Goal: Information Seeking & Learning: Find specific fact

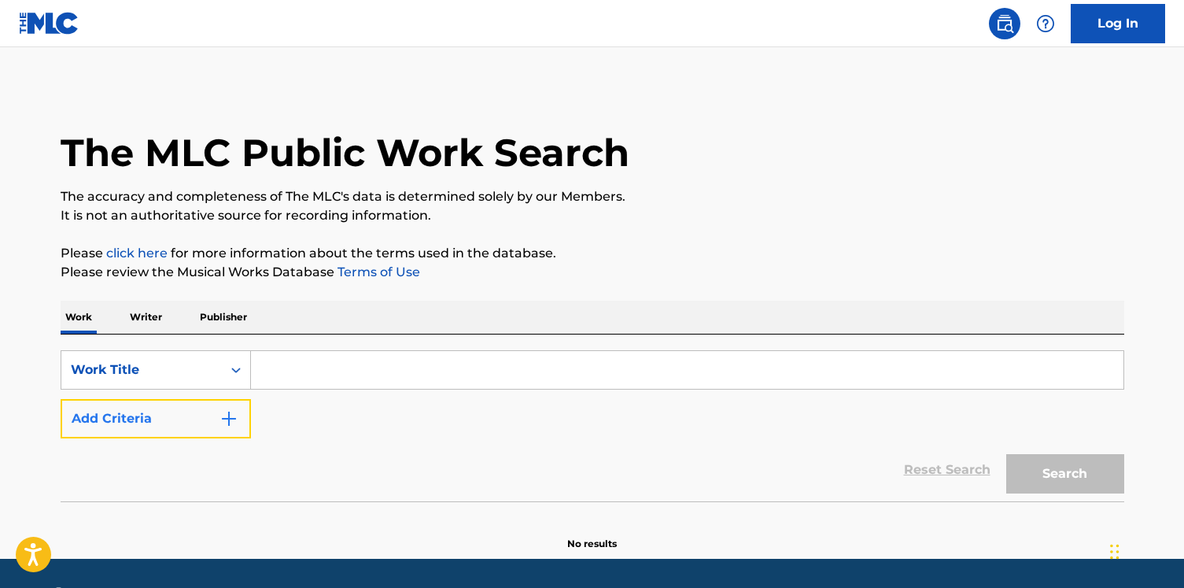
click at [202, 433] on button "Add Criteria" at bounding box center [156, 418] width 190 height 39
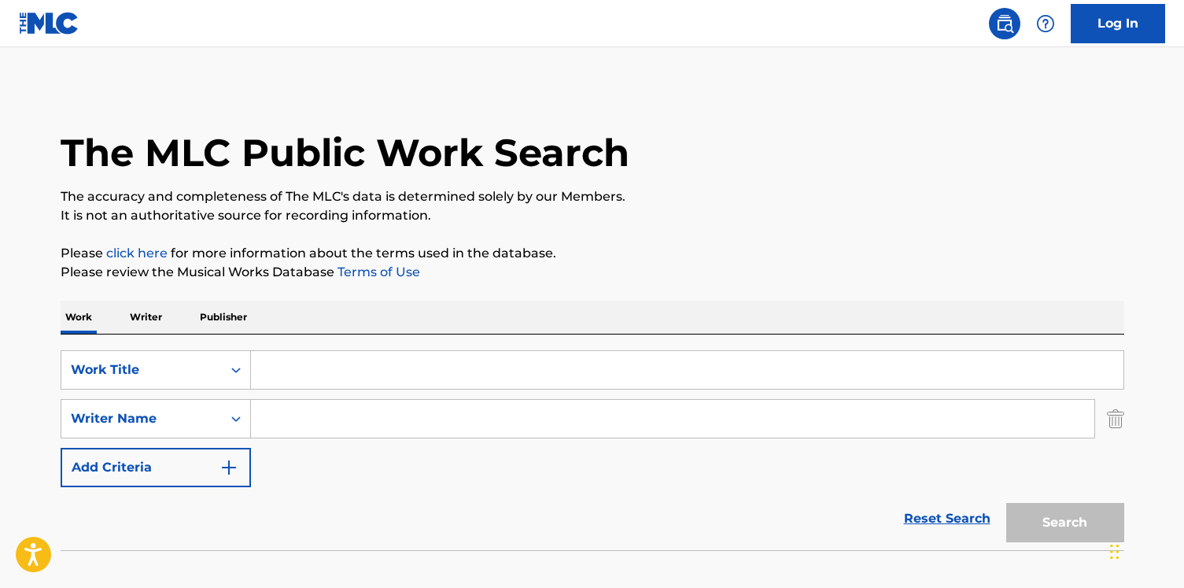
click at [426, 425] on input "Search Form" at bounding box center [672, 419] width 843 height 38
paste input "[PERSON_NAME] friend"
type input "[PERSON_NAME] friend"
click at [455, 368] on input "Search Form" at bounding box center [687, 370] width 872 height 38
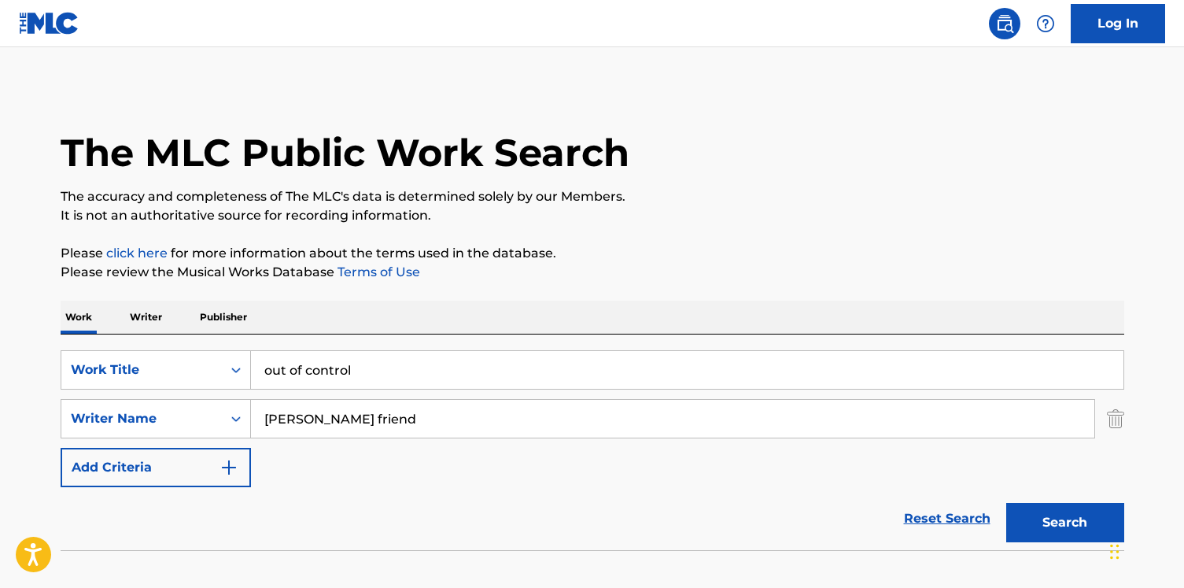
type input "out of control"
click at [1006, 503] on button "Search" at bounding box center [1065, 522] width 118 height 39
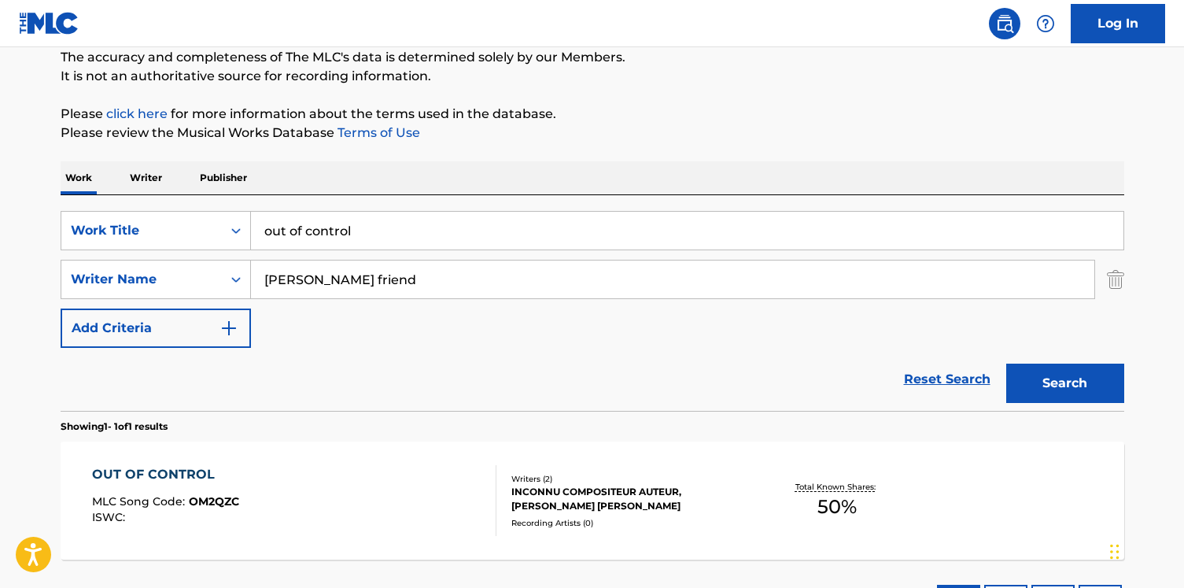
scroll to position [155, 0]
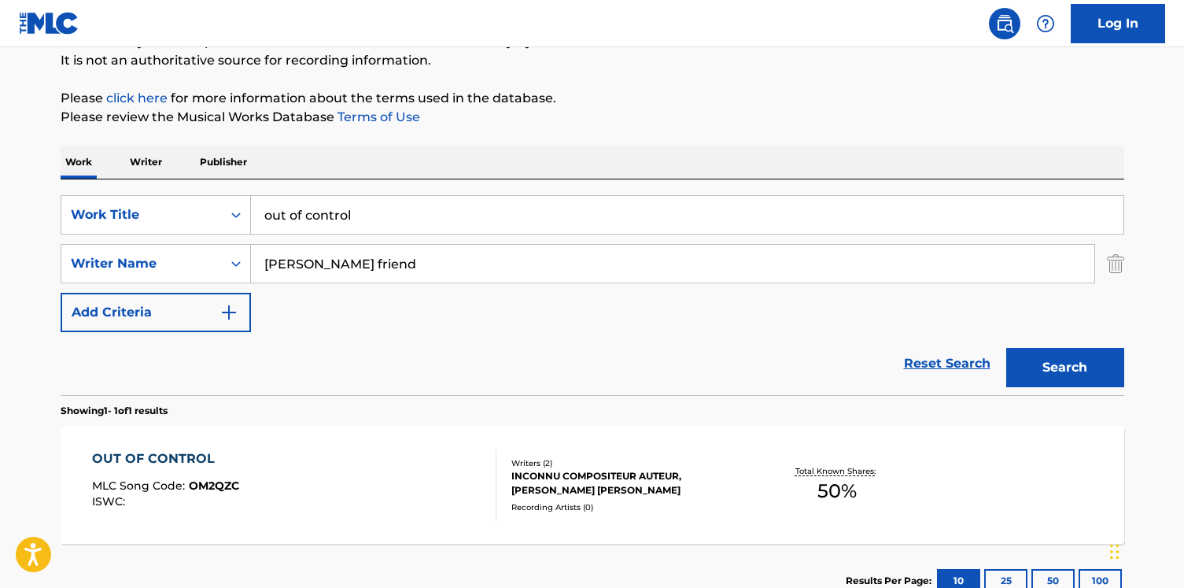
click at [430, 460] on div "OUT OF CONTROL MLC Song Code : OM2QZC ISWC :" at bounding box center [294, 484] width 404 height 71
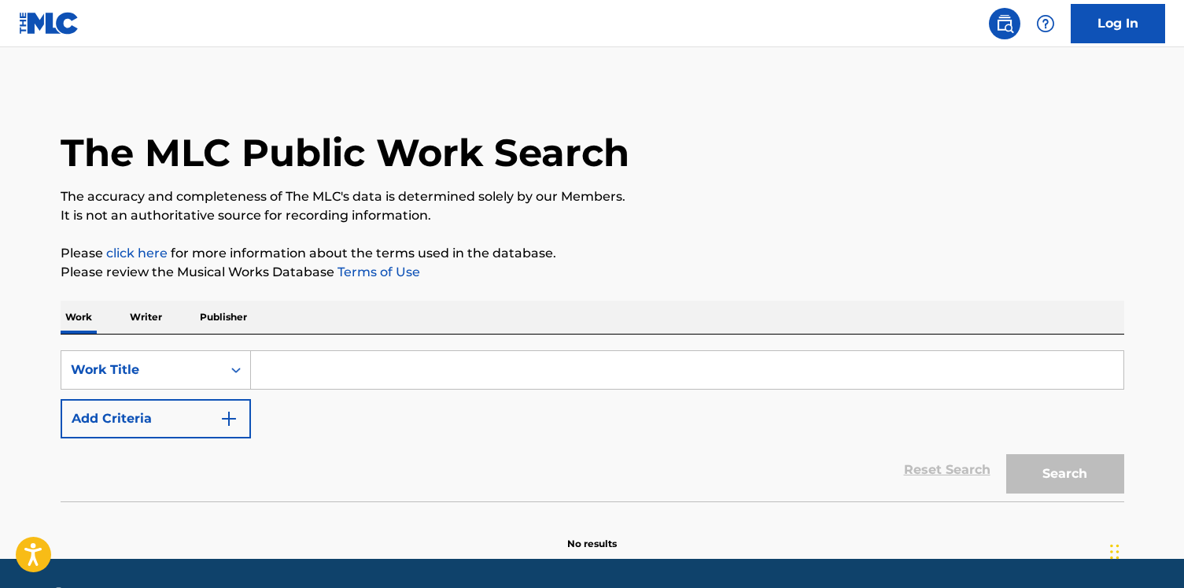
click at [485, 362] on input "Search Form" at bounding box center [687, 370] width 872 height 38
paste input "Inside a Crowd"
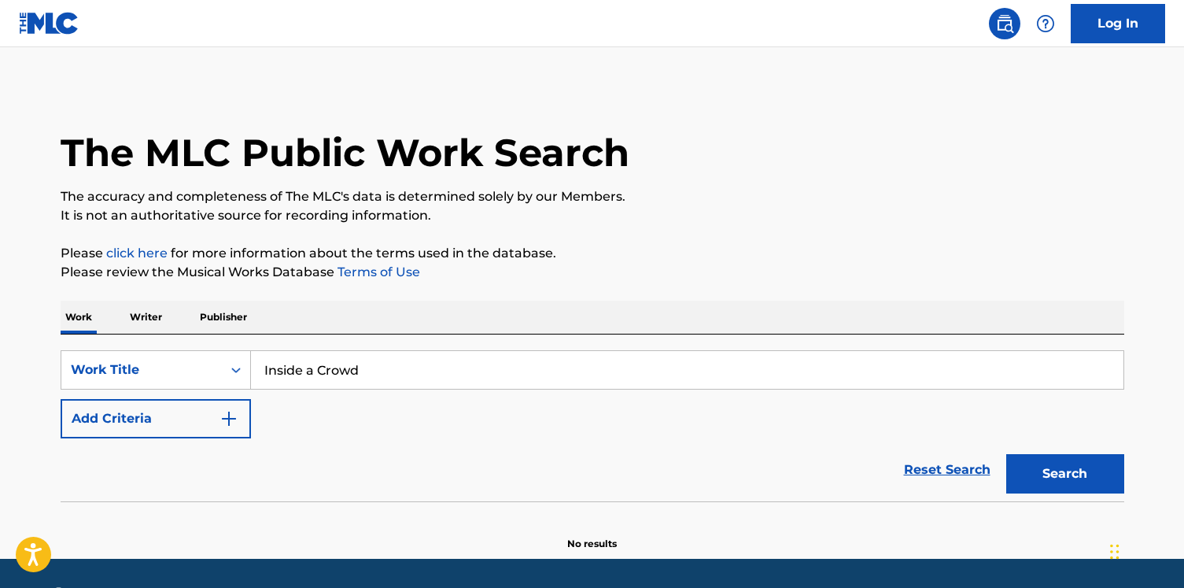
type input "Inside a Crowd"
click at [200, 425] on button "Add Criteria" at bounding box center [156, 418] width 190 height 39
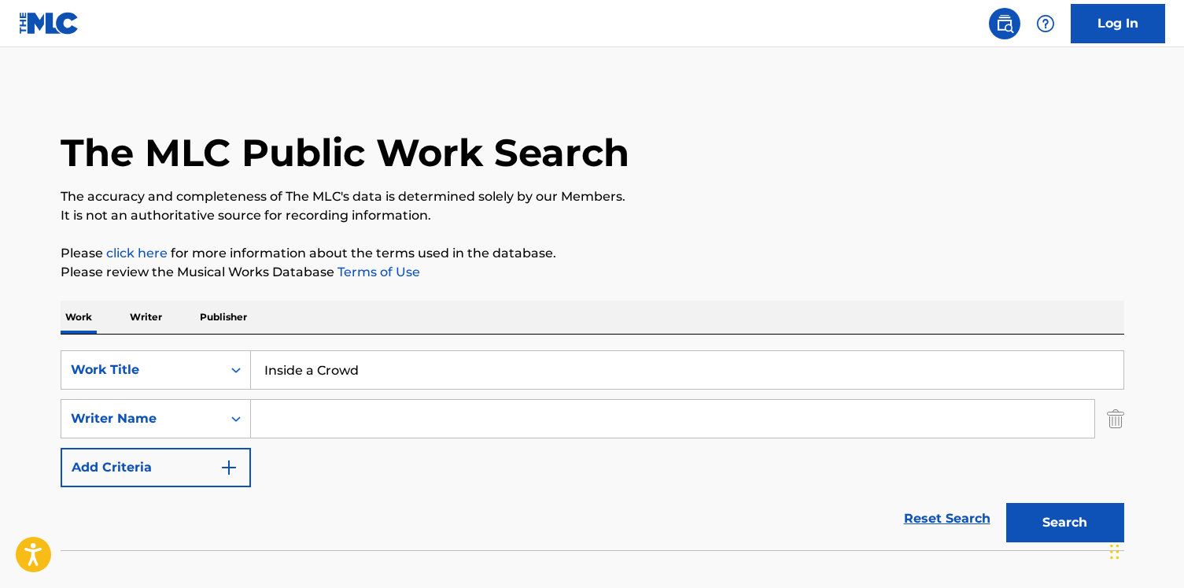
click at [346, 425] on input "Search Form" at bounding box center [672, 419] width 843 height 38
type input "friend"
click at [1006, 503] on button "Search" at bounding box center [1065, 522] width 118 height 39
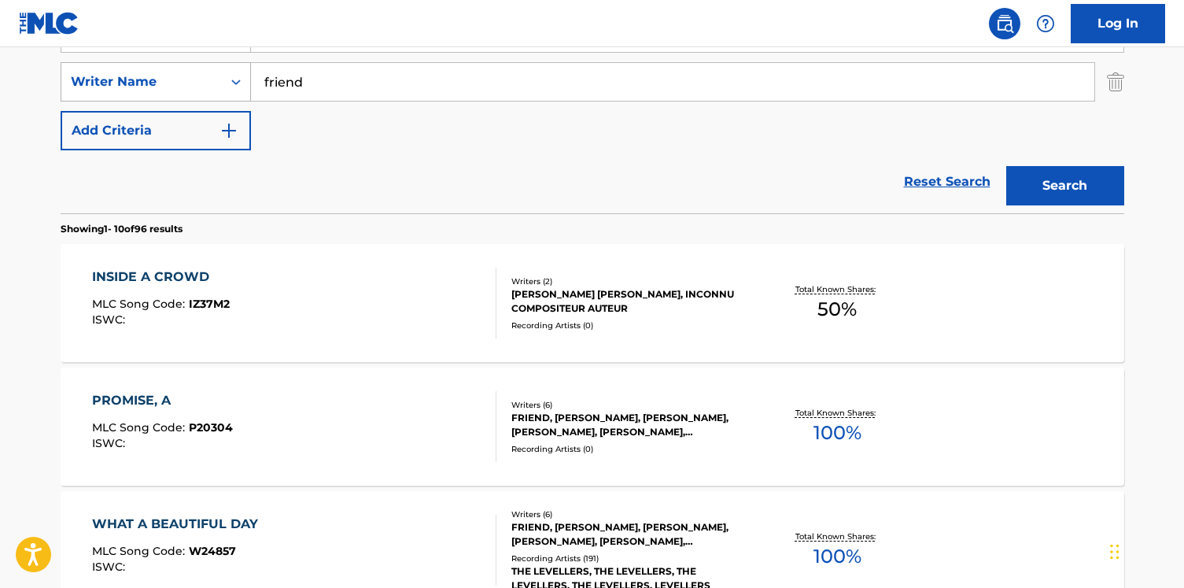
scroll to position [343, 0]
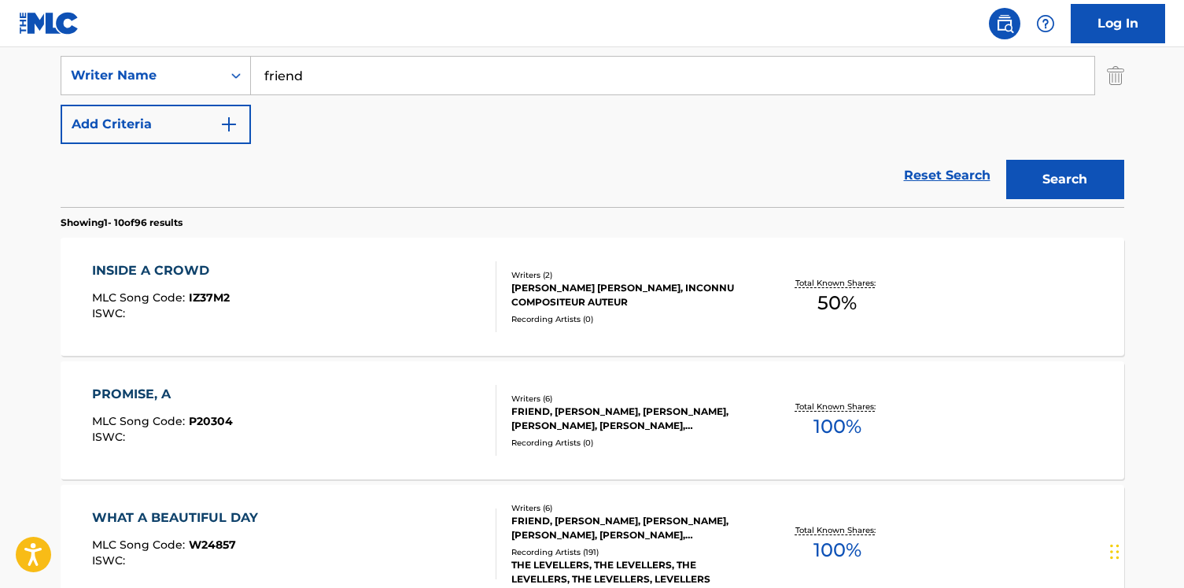
click at [252, 306] on div "INSIDE A CROWD MLC Song Code : IZ37M2 ISWC :" at bounding box center [294, 296] width 404 height 71
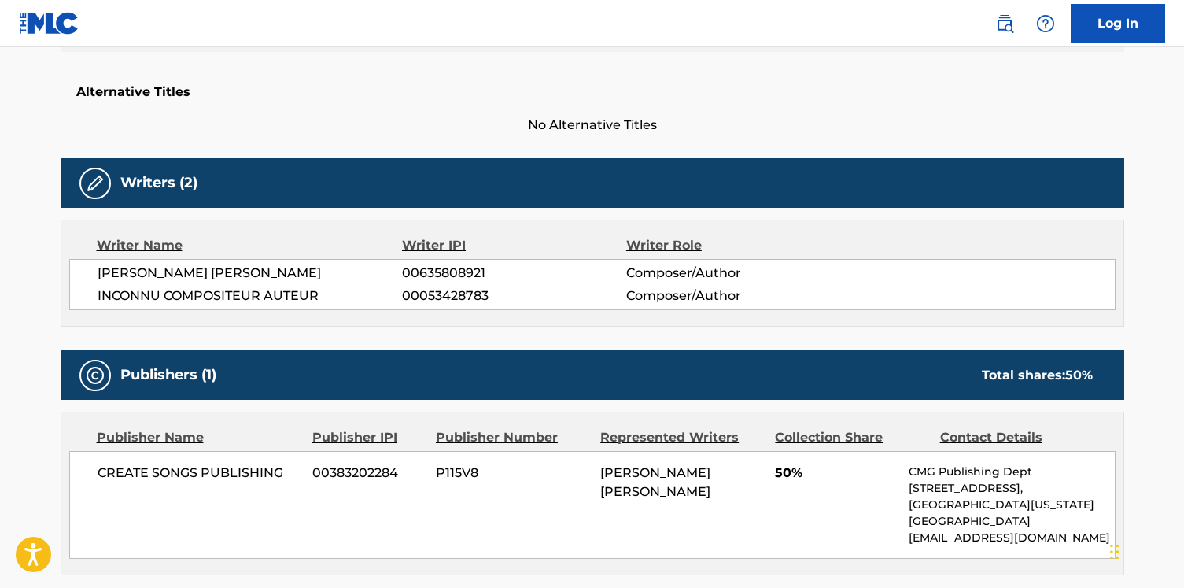
scroll to position [402, 0]
